Goal: Information Seeking & Learning: Learn about a topic

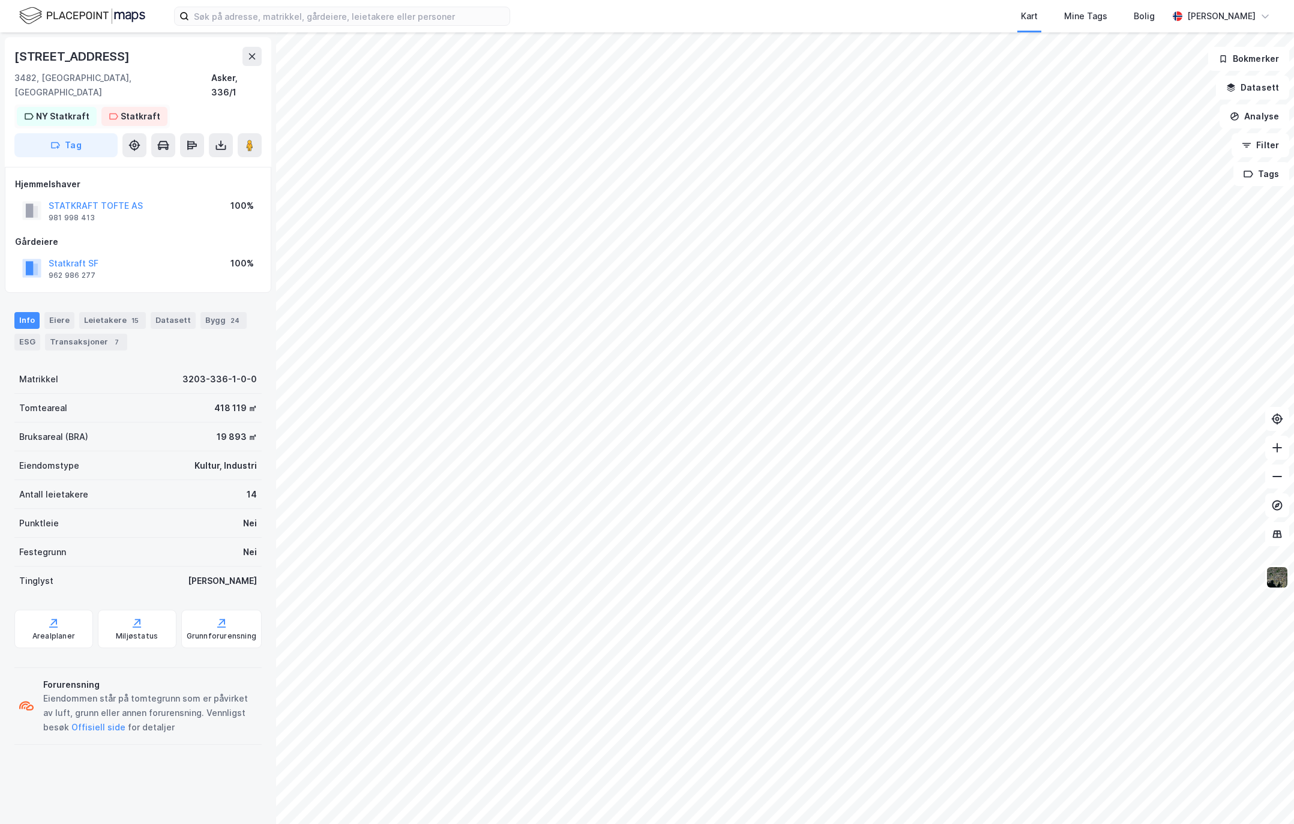
click at [59, 109] on div "NY Statkraft" at bounding box center [62, 116] width 53 height 14
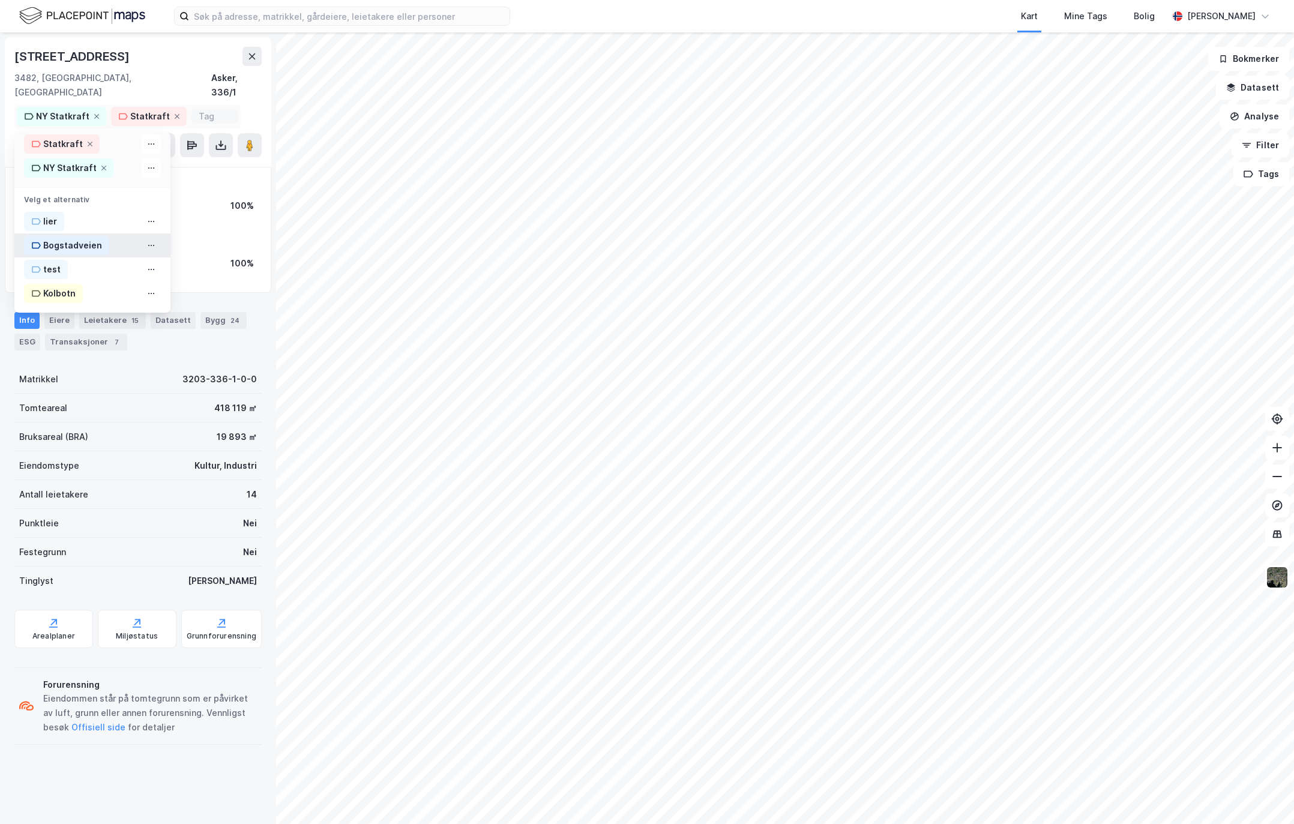
scroll to position [20, 0]
click at [44, 161] on div "NY Statkraft" at bounding box center [69, 168] width 53 height 14
click at [166, 67] on div "Østre Strandvei 52 3482, Tofte, Akershus Asker, 336/1" at bounding box center [137, 73] width 247 height 53
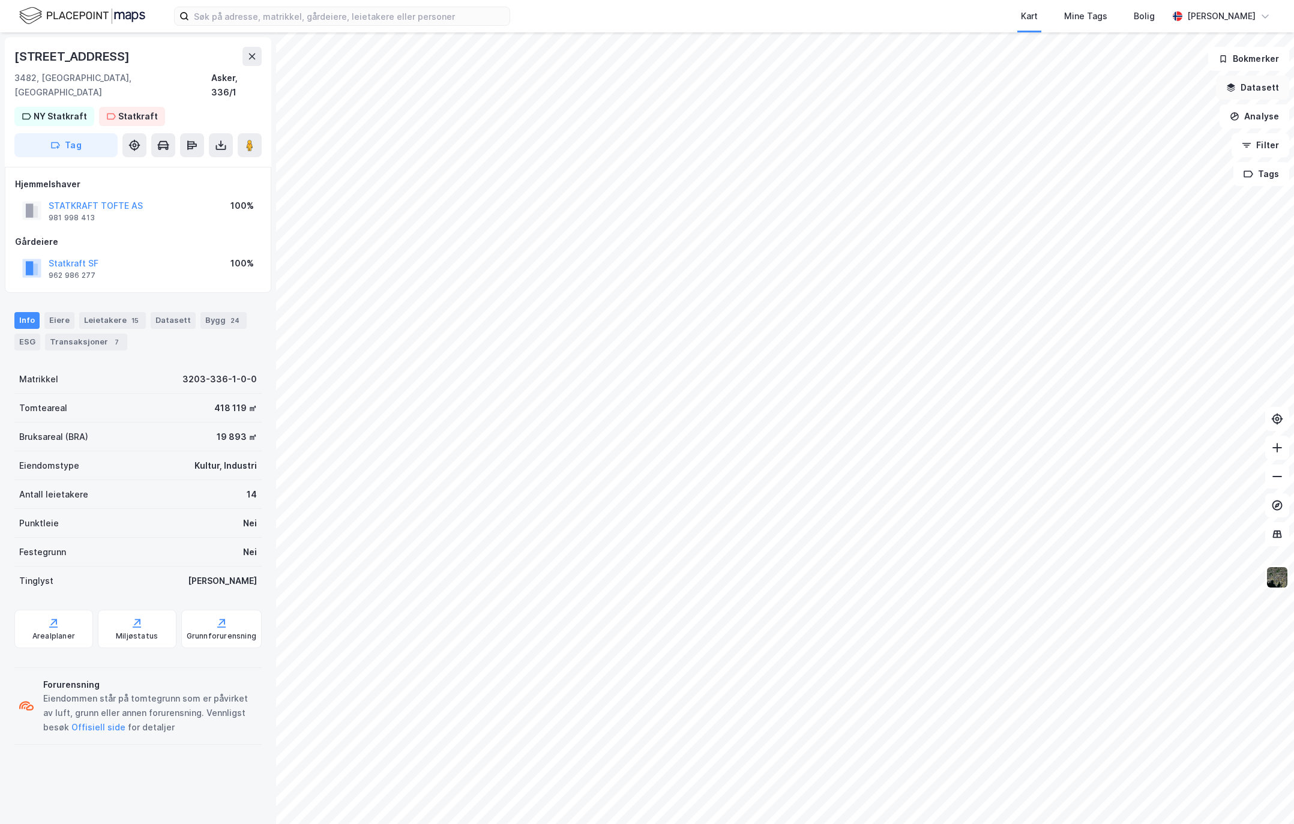
click at [1260, 89] on button "Datasett" at bounding box center [1252, 88] width 73 height 24
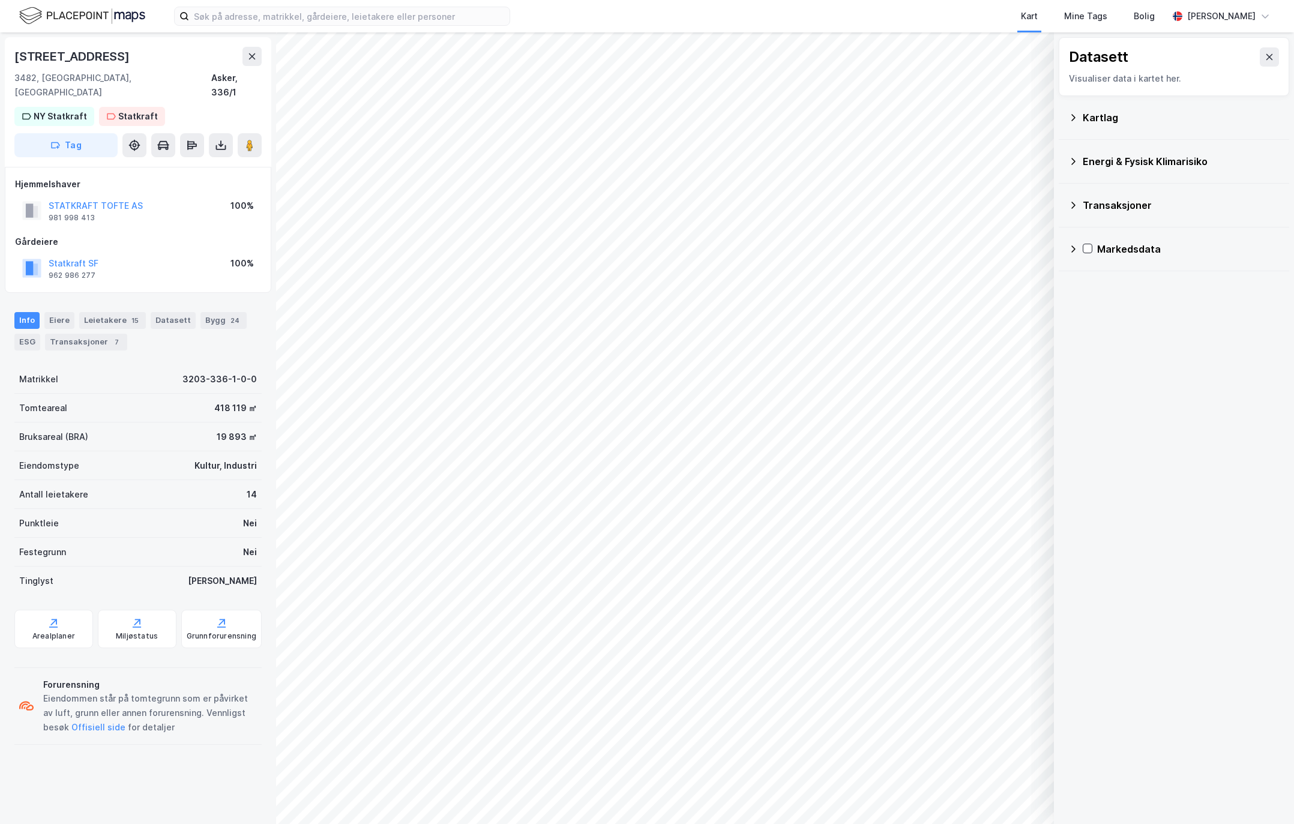
click at [1078, 115] on div "Kartlag" at bounding box center [1174, 117] width 211 height 29
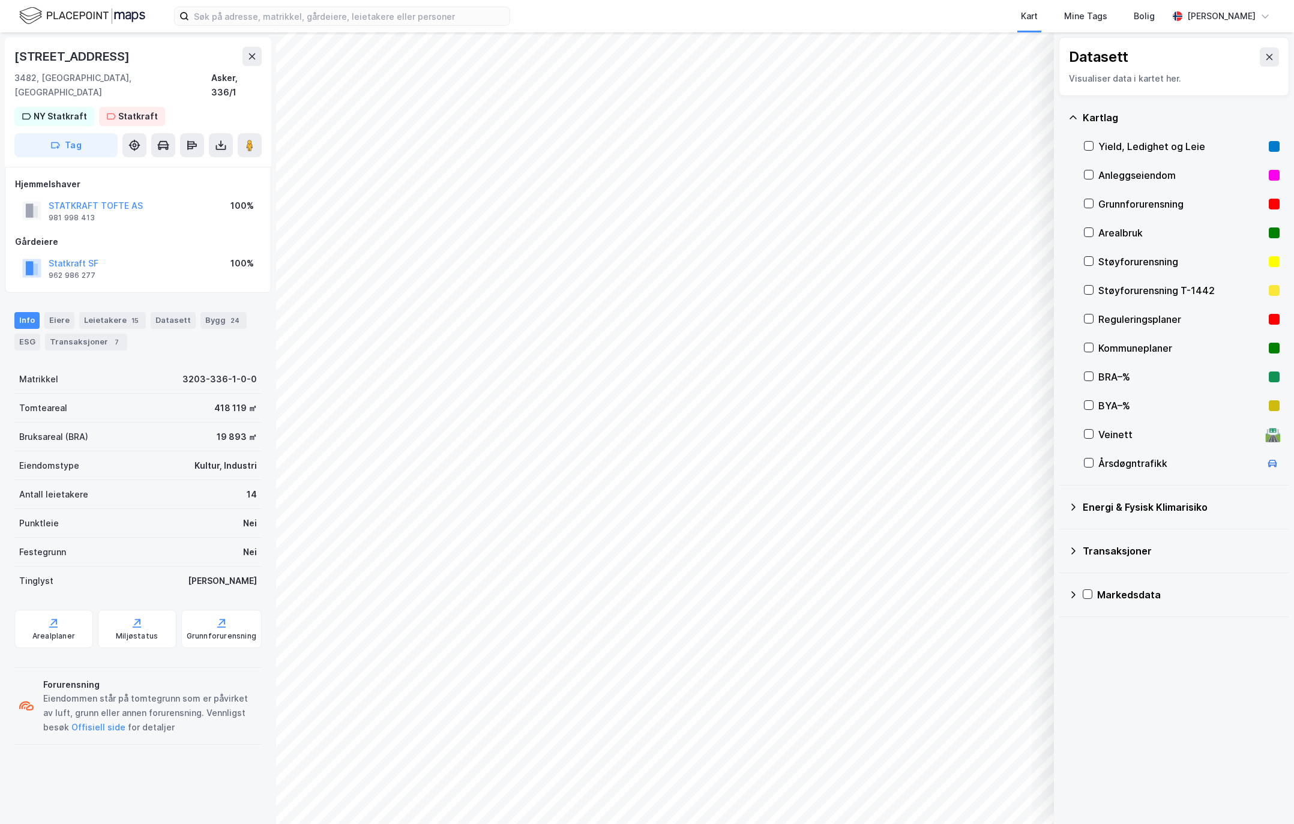
click at [1078, 115] on div "Kartlag" at bounding box center [1174, 117] width 211 height 29
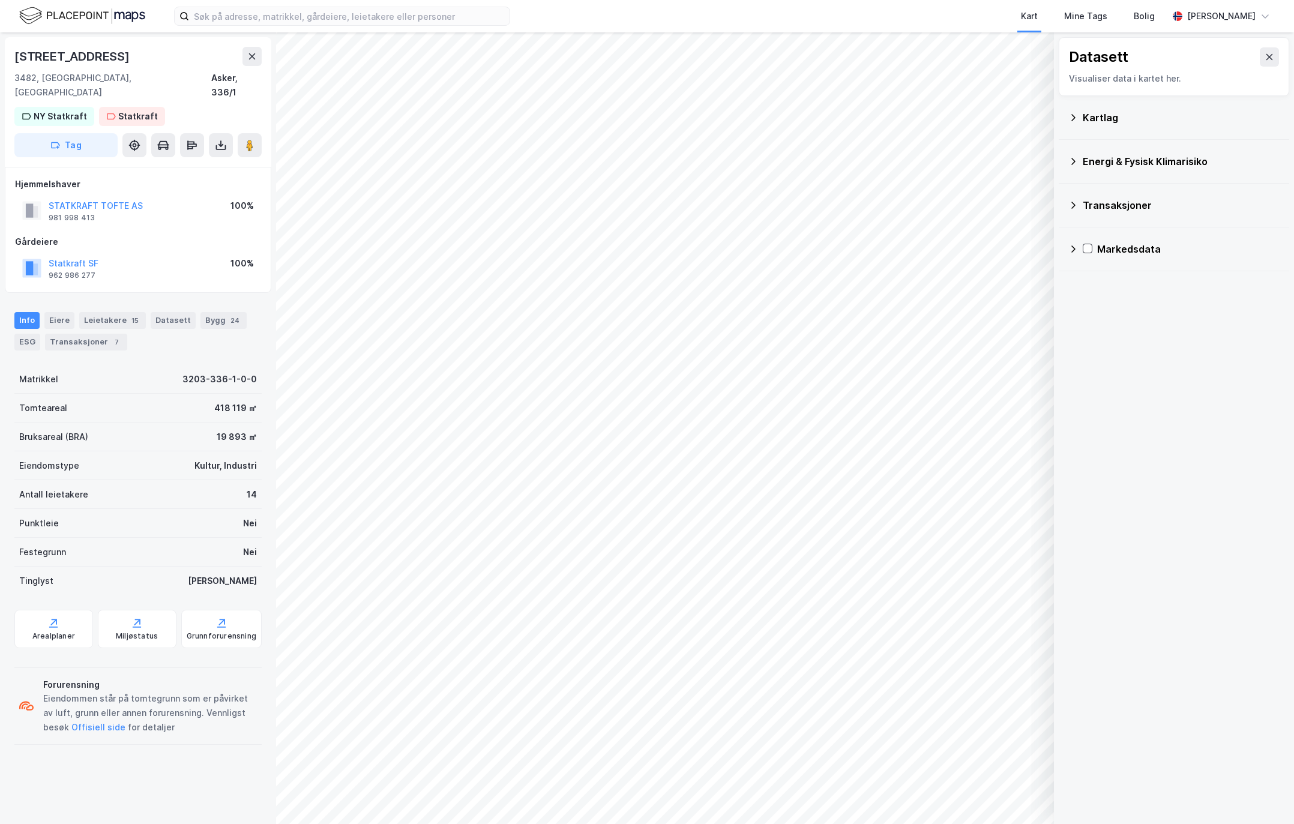
click at [1092, 165] on div "Energi & Fysisk Klimarisiko" at bounding box center [1181, 161] width 197 height 14
click at [1267, 58] on icon at bounding box center [1270, 57] width 7 height 6
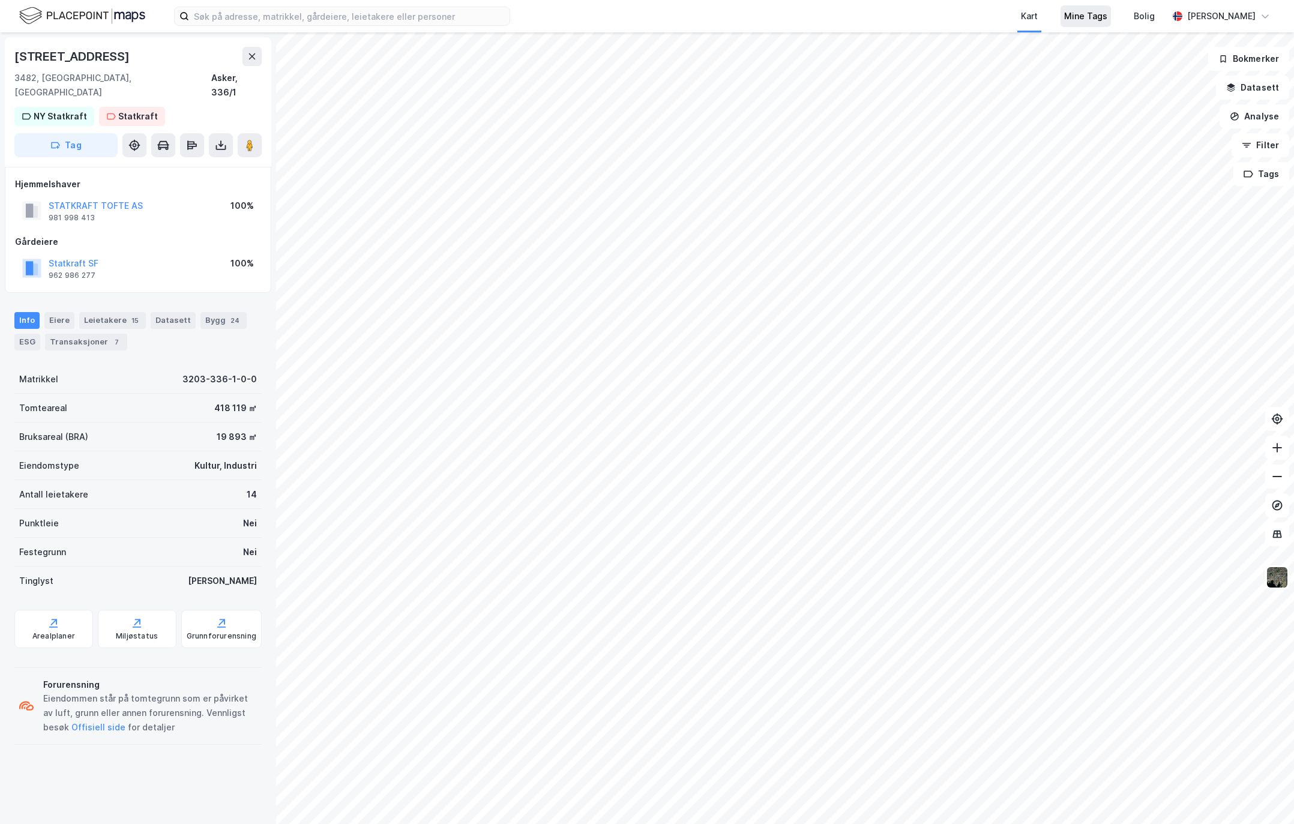
click at [1077, 17] on div "Mine Tags" at bounding box center [1086, 16] width 43 height 14
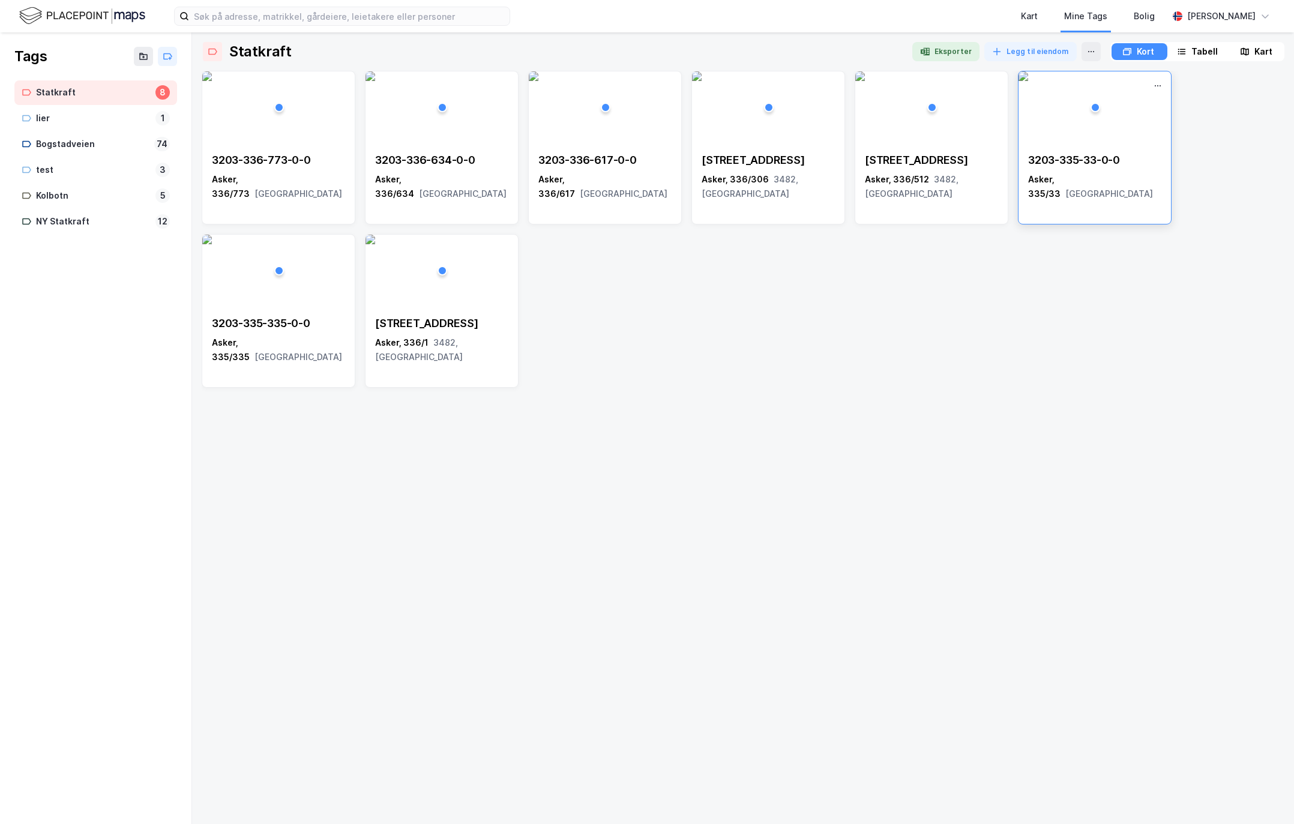
click at [1029, 81] on img at bounding box center [1024, 76] width 10 height 10
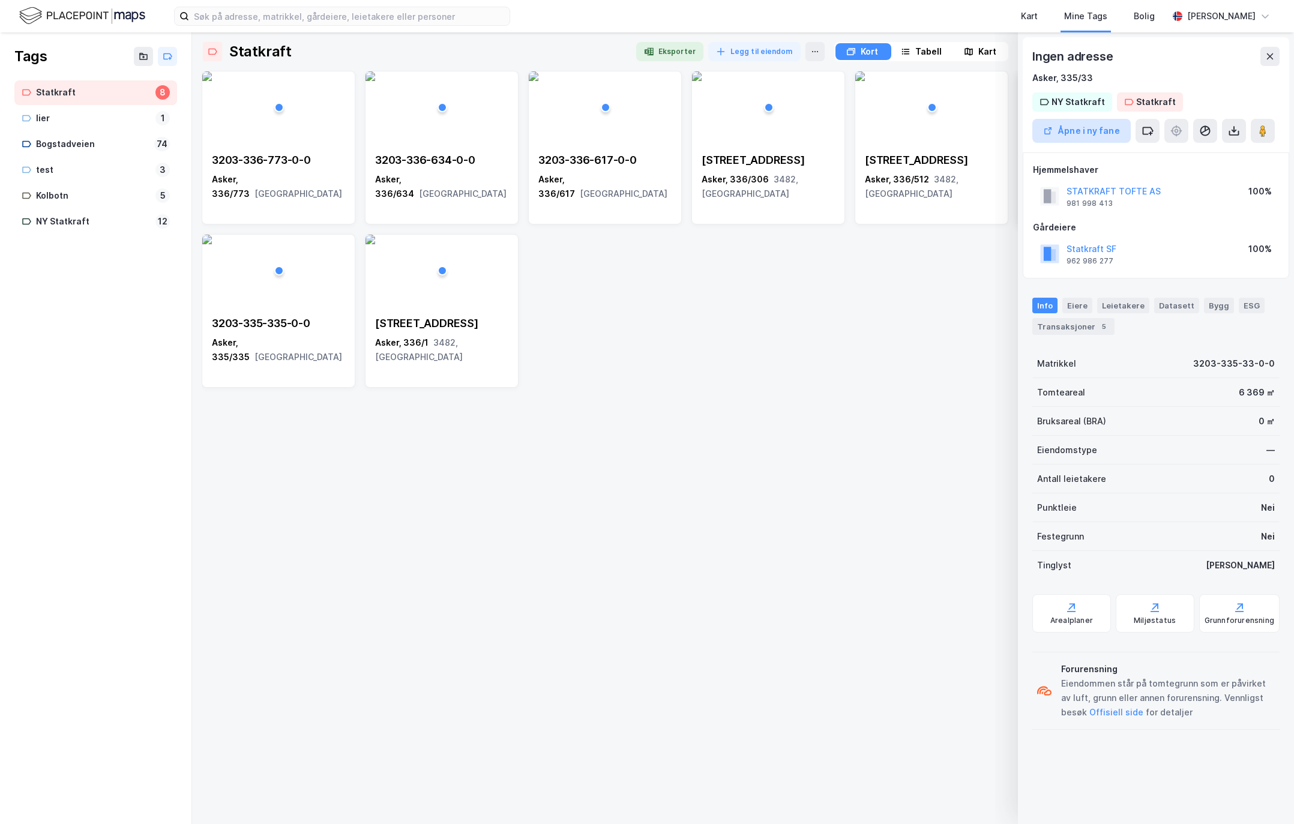
click at [1098, 135] on button "Åpne i ny fane" at bounding box center [1082, 131] width 98 height 24
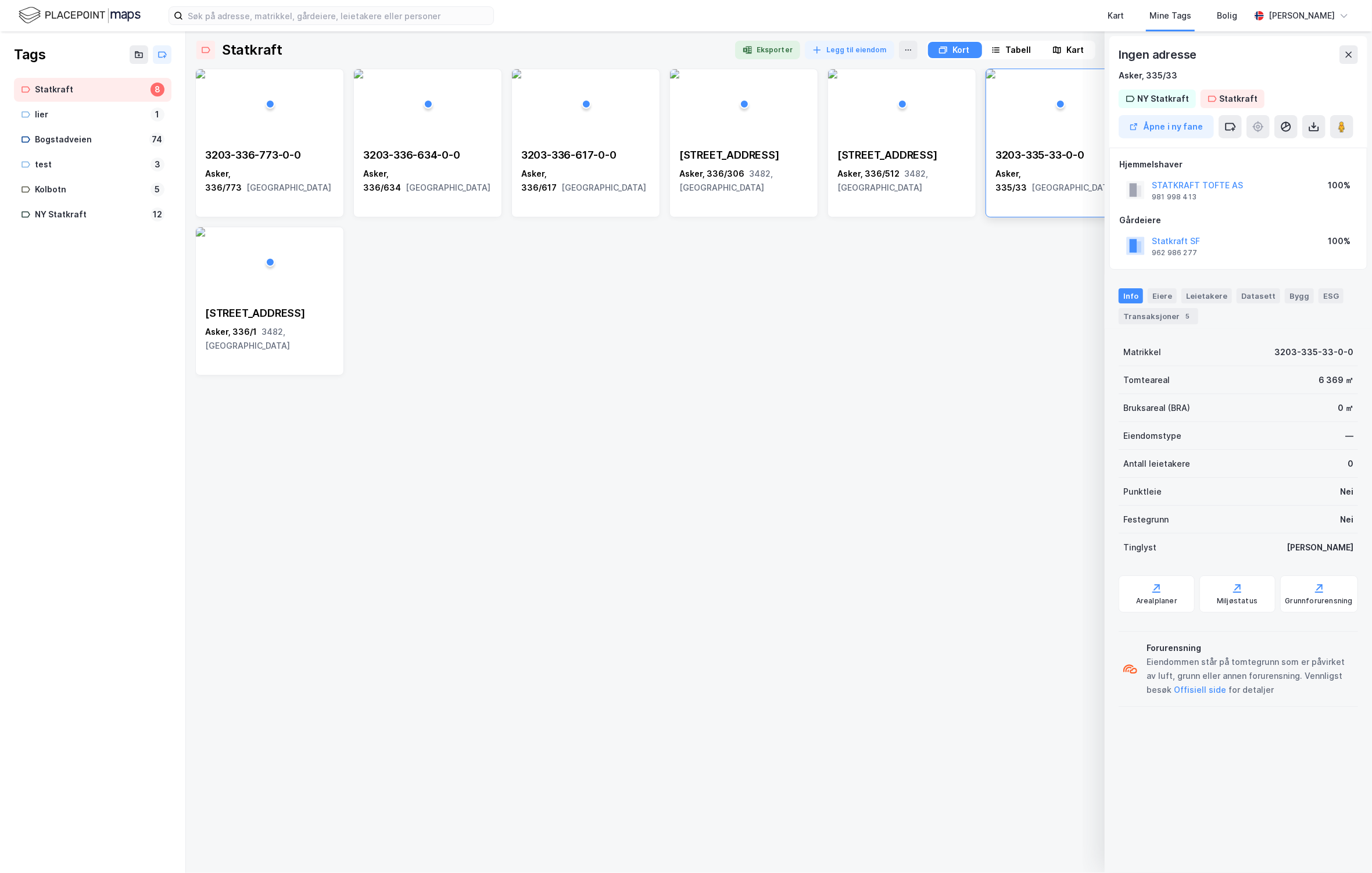
drag, startPoint x: 707, startPoint y: 475, endPoint x: 702, endPoint y: 452, distance: 23.5
click at [702, 452] on div "3203-336-773-0-0 Asker, 336/773 [GEOGRAPHIC_DATA] 3203-336-634-0-0 Asker, 336/6…" at bounding box center [779, 466] width 1167 height 795
drag, startPoint x: 665, startPoint y: 334, endPoint x: 687, endPoint y: 323, distance: 24.6
click at [670, 333] on div "3203-336-773-0-0 Asker, 336/773 [GEOGRAPHIC_DATA] 3203-336-634-0-0 Asker, 336/6…" at bounding box center [779, 222] width 1167 height 307
click at [1035, 152] on div "3203-335-33-0-0" at bounding box center [1059, 155] width 129 height 14
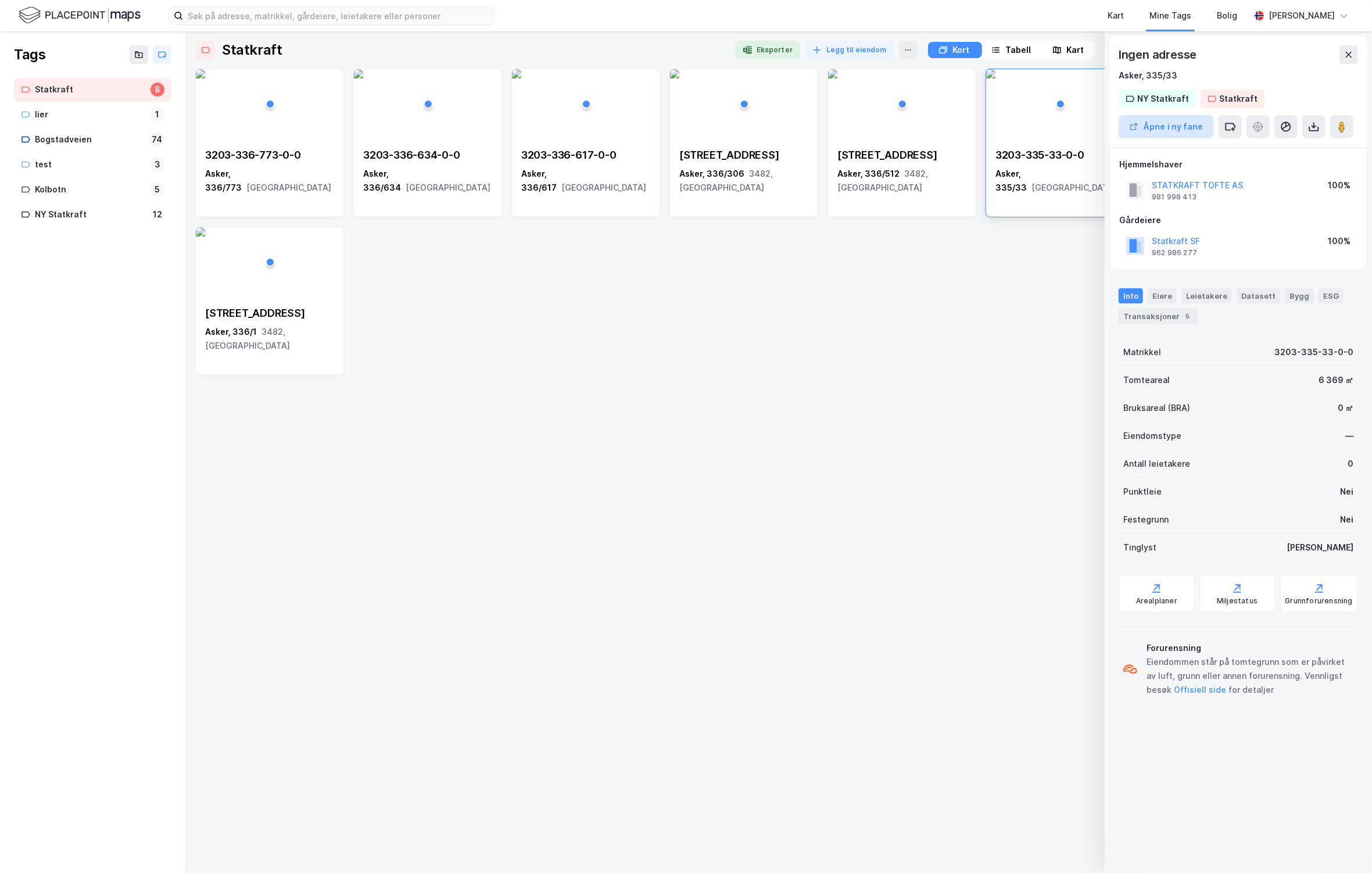
click at [1181, 124] on button "Åpne i ny fane" at bounding box center [1166, 127] width 95 height 23
